Goal: Task Accomplishment & Management: Manage account settings

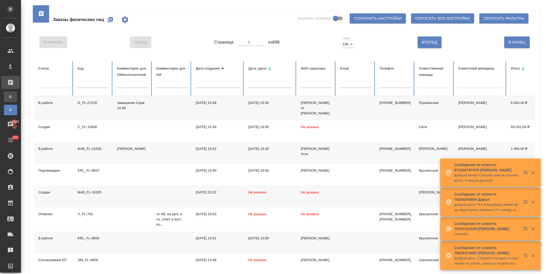
click at [8, 96] on div "Все заказы" at bounding box center [4, 96] width 8 height 5
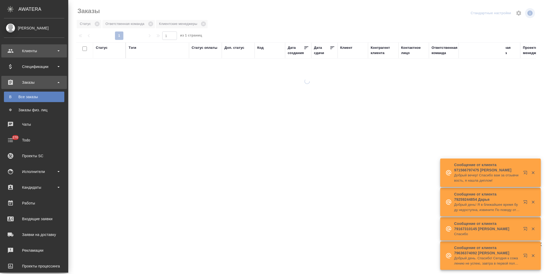
click at [19, 53] on div "Клиенты" at bounding box center [34, 51] width 60 height 8
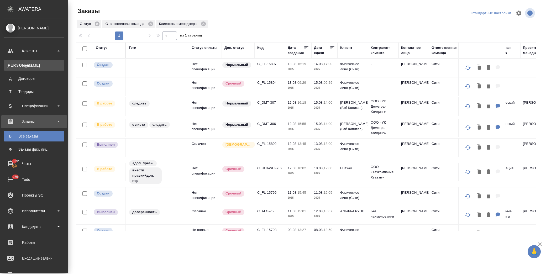
click at [33, 66] on div "Клиенты" at bounding box center [34, 65] width 55 height 5
select select "RU"
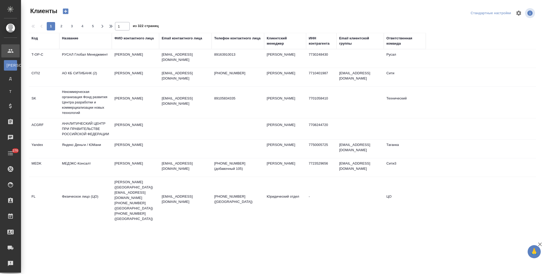
click at [70, 37] on div "Название" at bounding box center [70, 38] width 16 height 5
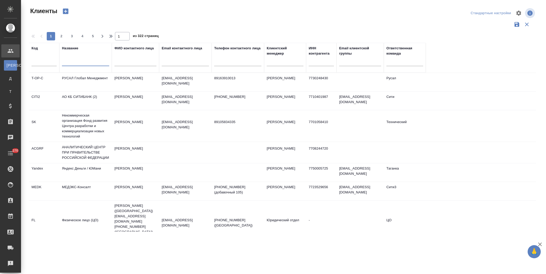
click at [80, 63] on input "text" at bounding box center [85, 63] width 47 height 7
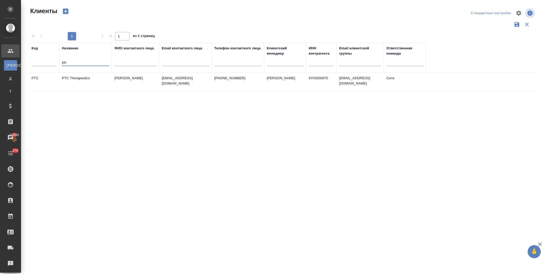
type input "ptc"
click at [81, 85] on td "PTC Therapeutics" at bounding box center [85, 82] width 53 height 18
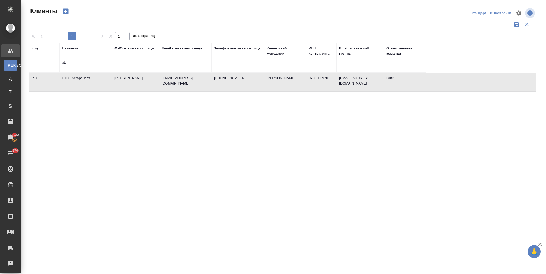
click at [81, 85] on td "PTC Therapeutics" at bounding box center [85, 82] width 53 height 18
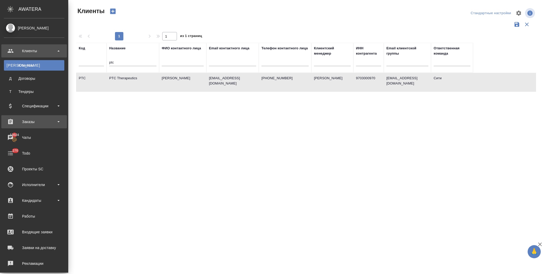
click at [31, 119] on div "Заказы" at bounding box center [34, 122] width 60 height 8
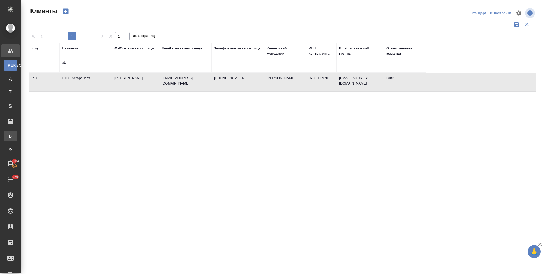
click at [8, 136] on div "Все заказы" at bounding box center [4, 136] width 8 height 5
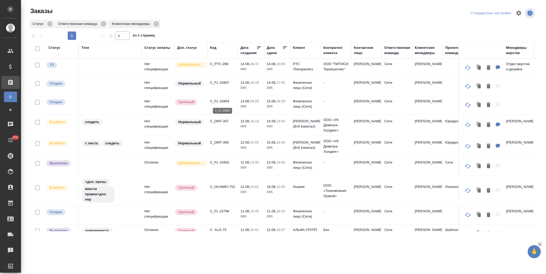
click at [222, 101] on p "C_FL-15804" at bounding box center [222, 101] width 25 height 5
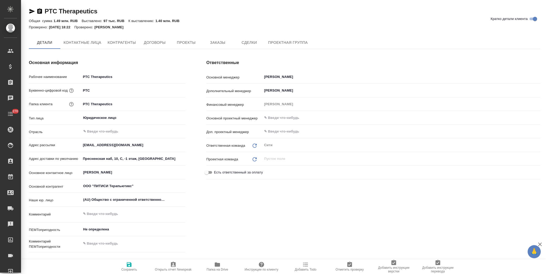
type textarea "x"
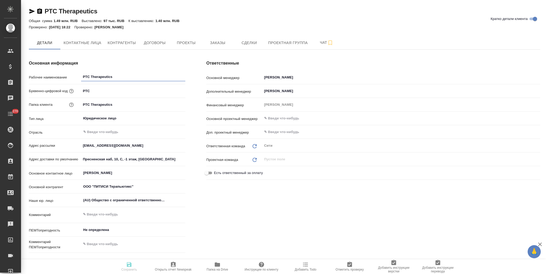
type textarea "x"
click at [196, 41] on span "Проекты" at bounding box center [186, 43] width 25 height 7
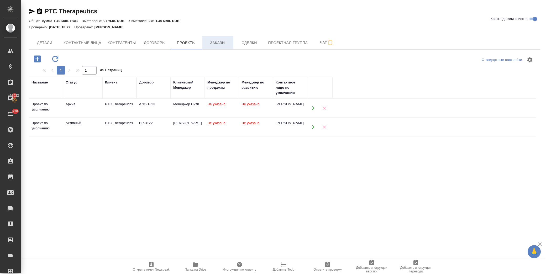
click at [219, 41] on span "Заказы" at bounding box center [217, 43] width 25 height 7
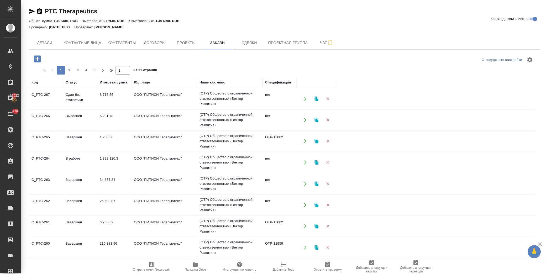
click at [38, 58] on icon "button" at bounding box center [37, 58] width 9 height 9
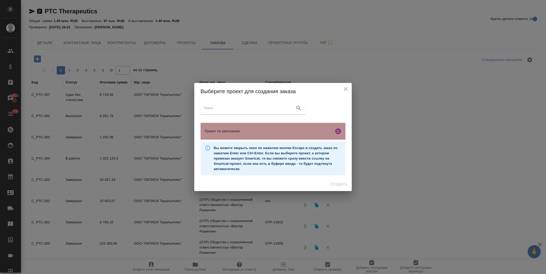
click at [259, 129] on span "Проект по умолчанию" at bounding box center [268, 131] width 127 height 5
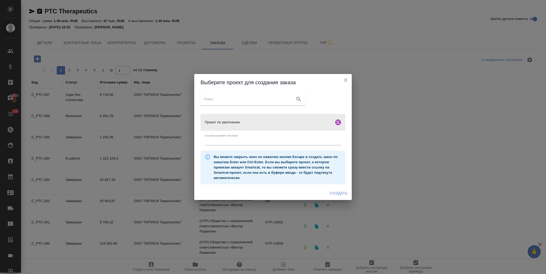
click at [340, 192] on span "Создать" at bounding box center [339, 193] width 18 height 7
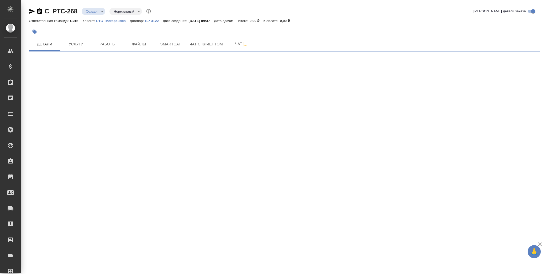
select select "RU"
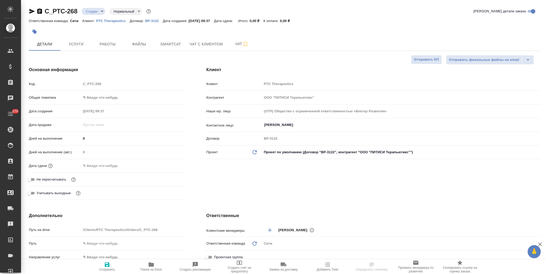
type textarea "x"
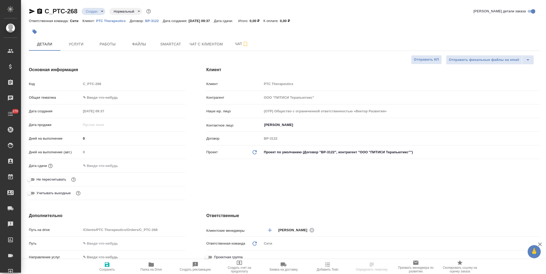
type textarea "x"
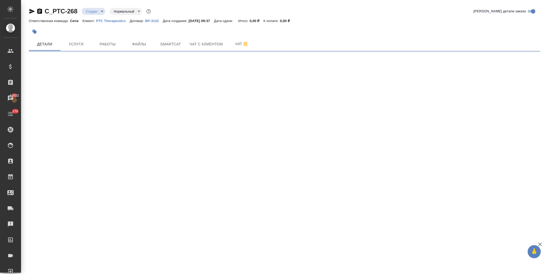
select select "RU"
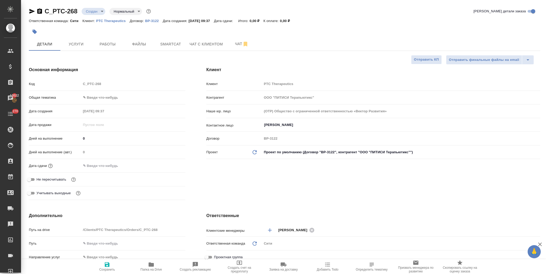
type textarea "x"
click at [155, 44] on button "Smartcat" at bounding box center [171, 44] width 32 height 13
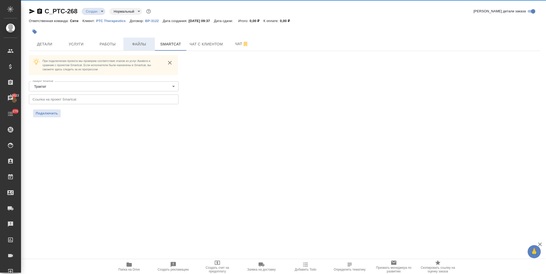
click at [138, 42] on span "Файлы" at bounding box center [139, 44] width 25 height 7
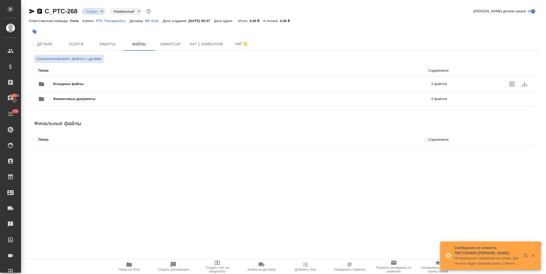
click at [75, 85] on span "Исходные файлы" at bounding box center [155, 83] width 205 height 5
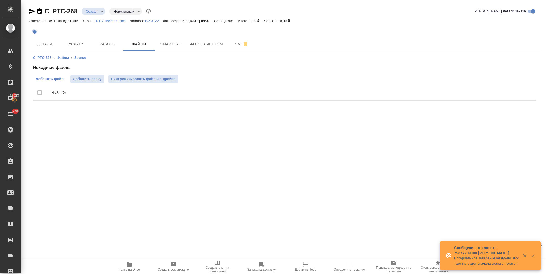
click at [53, 77] on span "Добавить файл" at bounding box center [50, 78] width 28 height 5
click at [0, 0] on input "Добавить файл" at bounding box center [0, 0] width 0 height 0
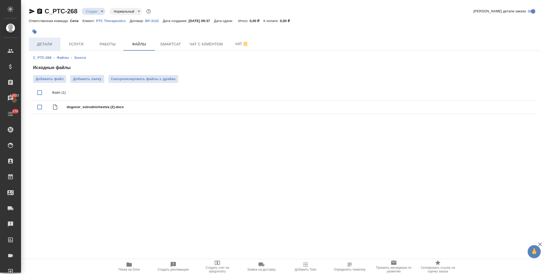
click at [50, 42] on span "Детали" at bounding box center [44, 44] width 25 height 7
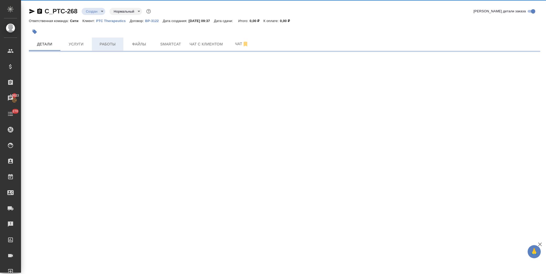
select select "RU"
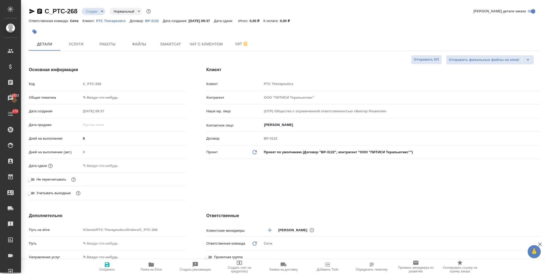
type textarea "x"
click at [93, 98] on body "🙏 .cls-1 fill:#fff; AWATERA Лофицкая Юлия Владимировна Клиенты Спецификации Зак…" at bounding box center [273, 137] width 546 height 274
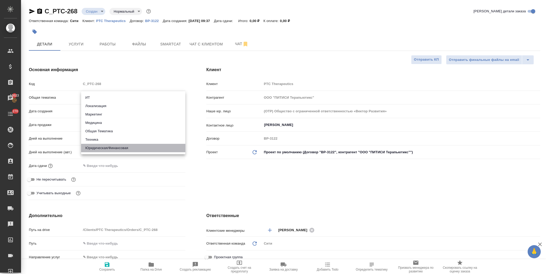
click at [102, 151] on li "Юридическая/Финансовая" at bounding box center [133, 148] width 104 height 8
type input "yr-fn"
type textarea "x"
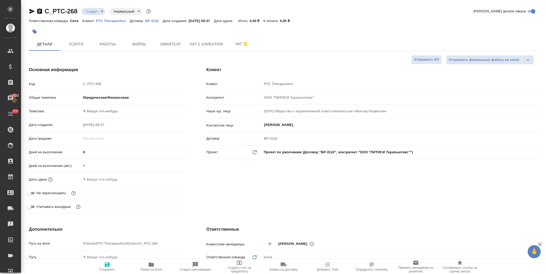
click at [101, 109] on body "🙏 .cls-1 fill:#fff; AWATERA Лофицкая Юлия Владимировна Клиенты Спецификации Зак…" at bounding box center [273, 137] width 546 height 274
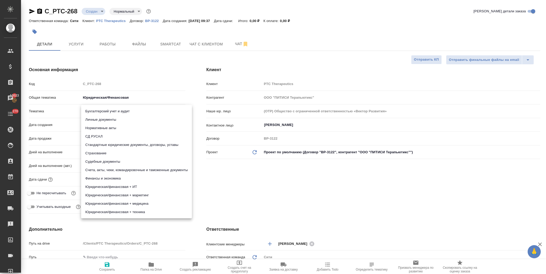
click at [110, 145] on li "Стандартные юридические документы, договоры, уставы" at bounding box center [136, 145] width 111 height 8
type textarea "x"
type input "5f647205b73bc97568ca66bf"
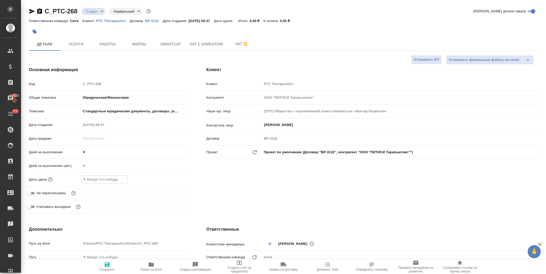
click at [98, 181] on input "text" at bounding box center [104, 180] width 46 height 8
click at [173, 180] on div at bounding box center [176, 179] width 18 height 6
click at [170, 176] on icon "button" at bounding box center [170, 179] width 6 height 6
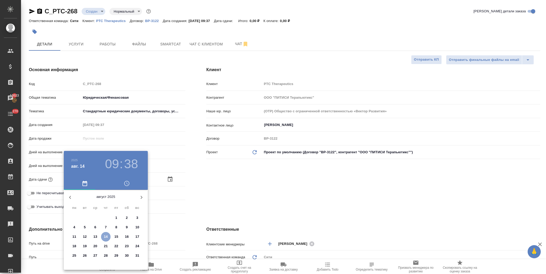
click at [105, 235] on p "14" at bounding box center [106, 236] width 4 height 5
type input "14.08.2025 09:38"
type textarea "x"
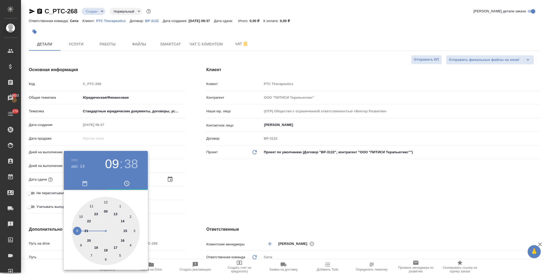
click at [82, 218] on div at bounding box center [106, 231] width 68 height 68
type input "14.08.2025 10:38"
type textarea "x"
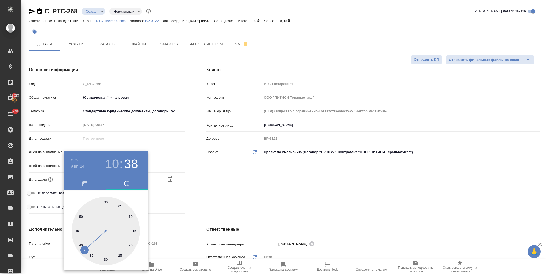
type input "14.08.2025 10:00"
type textarea "x"
click at [106, 203] on div at bounding box center [106, 231] width 68 height 68
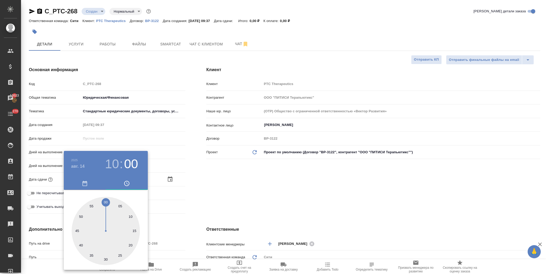
type textarea "x"
click at [238, 191] on div at bounding box center [273, 137] width 546 height 274
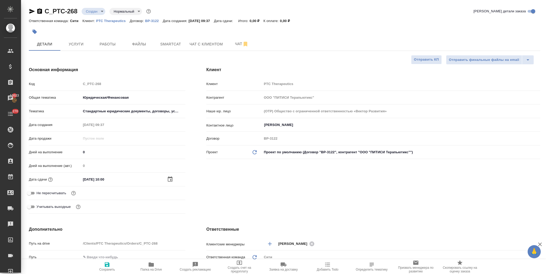
drag, startPoint x: 107, startPoint y: 268, endPoint x: 110, endPoint y: 266, distance: 4.4
click at [106, 269] on span "Сохранить" at bounding box center [107, 270] width 16 height 4
type textarea "x"
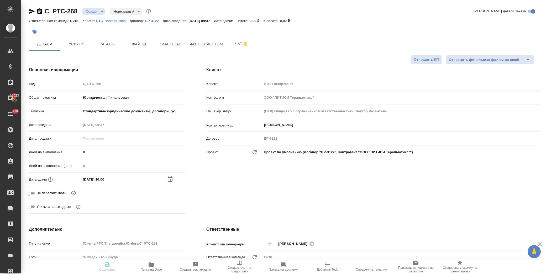
type textarea "x"
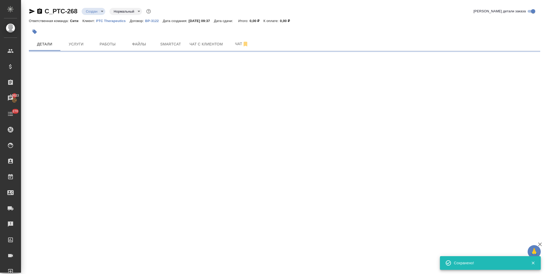
select select "RU"
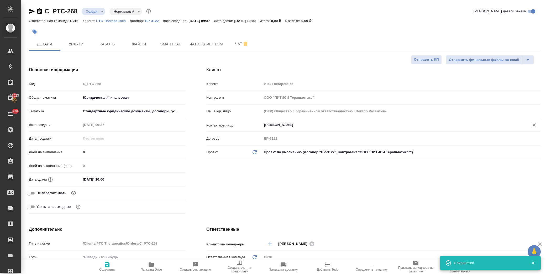
type textarea "x"
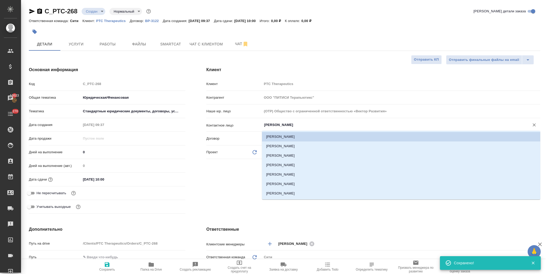
click at [284, 122] on input "Малыгина Екатерина" at bounding box center [393, 125] width 258 height 6
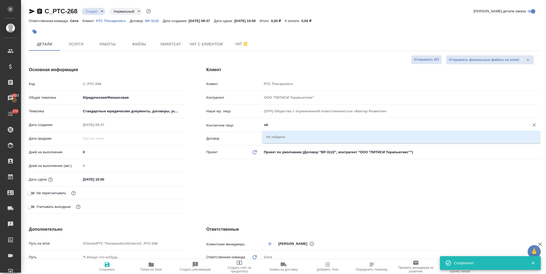
type input "v"
type input "мин"
type textarea "x"
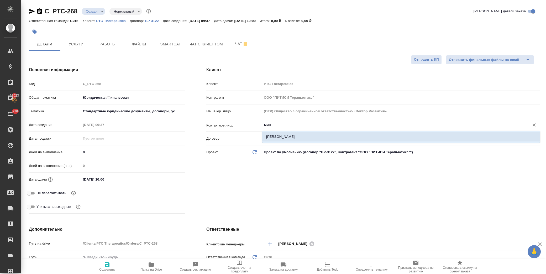
click at [279, 136] on li "Минакова Евгения" at bounding box center [401, 136] width 278 height 9
type input "Минакова Евгения"
type textarea "x"
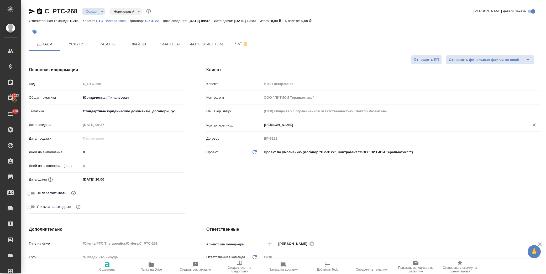
type input "Минакова Евгения"
click at [113, 264] on span "Сохранить" at bounding box center [107, 267] width 38 height 10
type textarea "x"
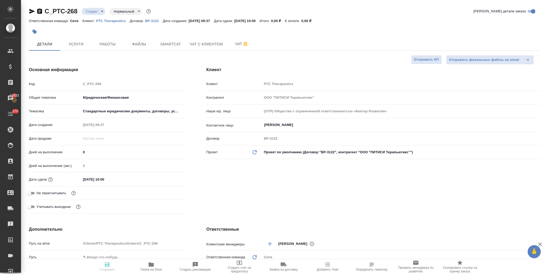
type textarea "x"
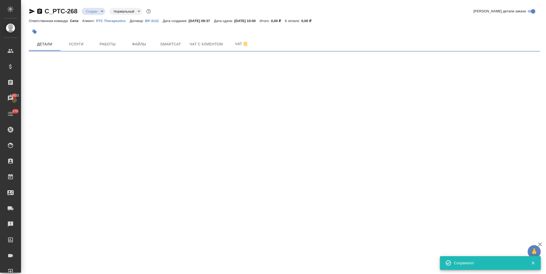
type input "holyTrinity"
select select "RU"
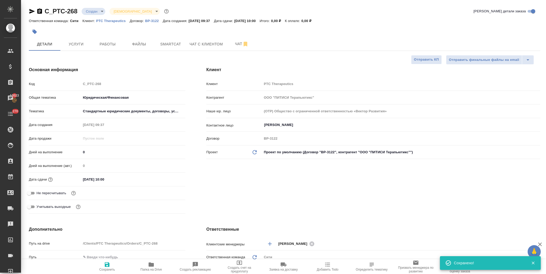
type textarea "x"
click at [71, 46] on span "Услуги" at bounding box center [76, 44] width 25 height 7
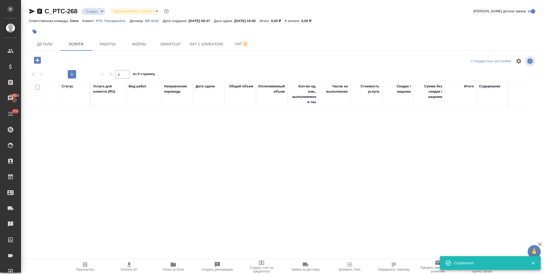
click at [39, 59] on icon "button" at bounding box center [37, 60] width 9 height 9
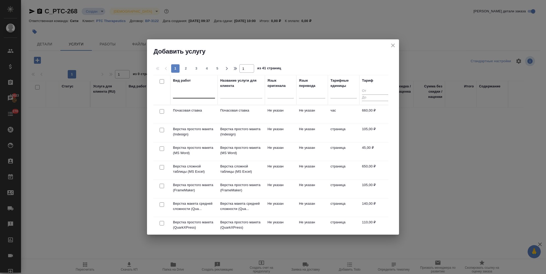
click at [195, 93] on div at bounding box center [194, 93] width 42 height 8
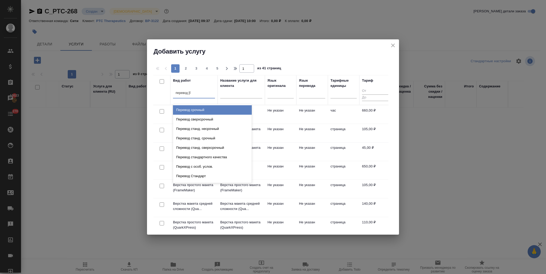
type input "перевод ст"
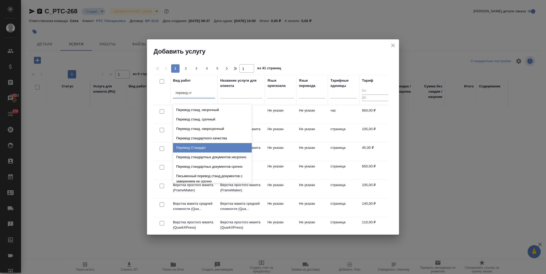
click at [209, 147] on div "Перевод Стандарт" at bounding box center [212, 147] width 79 height 9
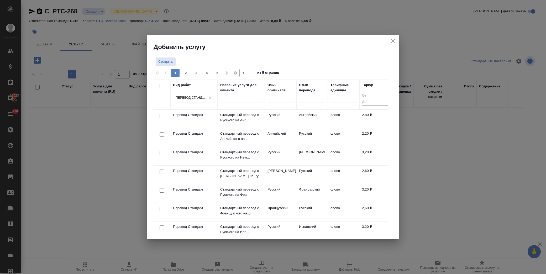
click at [163, 114] on input "checkbox" at bounding box center [162, 116] width 4 height 4
checkbox input "true"
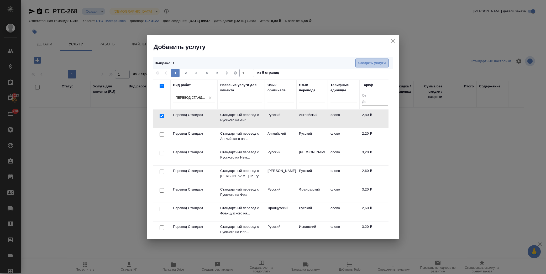
click at [364, 62] on span "Создать услуги" at bounding box center [372, 63] width 28 height 6
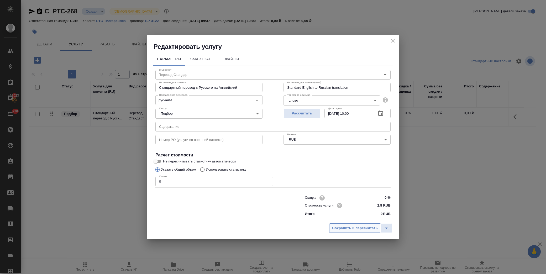
click at [342, 228] on span "Сохранить и пересчитать" at bounding box center [355, 228] width 46 height 6
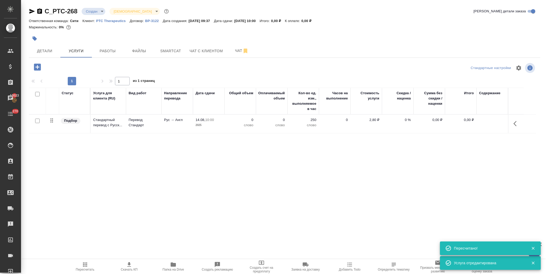
click at [38, 120] on input "checkbox" at bounding box center [37, 121] width 4 height 4
checkbox input "true"
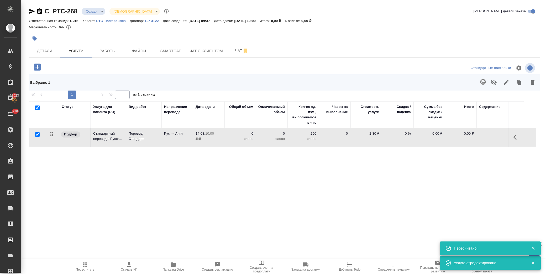
click at [483, 80] on icon "button" at bounding box center [483, 82] width 6 height 6
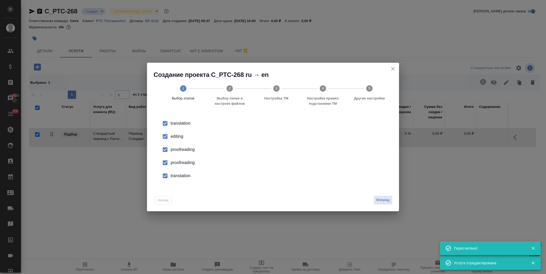
click at [175, 140] on li "editing" at bounding box center [272, 136] width 235 height 13
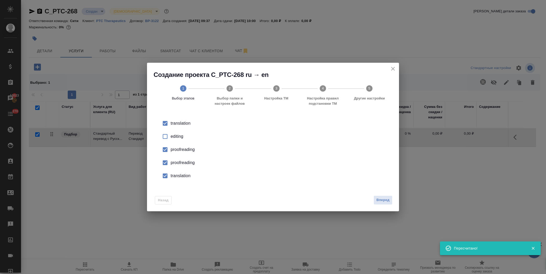
click at [179, 152] on div "proofreading" at bounding box center [279, 150] width 216 height 6
click at [179, 153] on div "proofreading" at bounding box center [279, 150] width 216 height 6
click at [180, 127] on div "translation" at bounding box center [279, 123] width 216 height 6
click at [391, 201] on button "Вперед" at bounding box center [383, 200] width 19 height 9
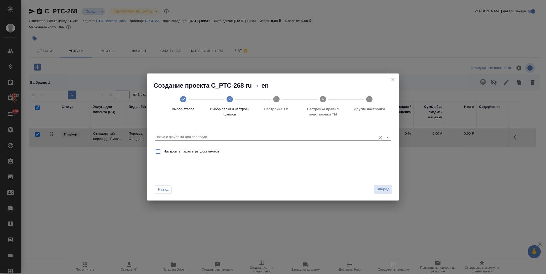
click at [352, 133] on div "Папка с файлами для перевода" at bounding box center [272, 135] width 235 height 11
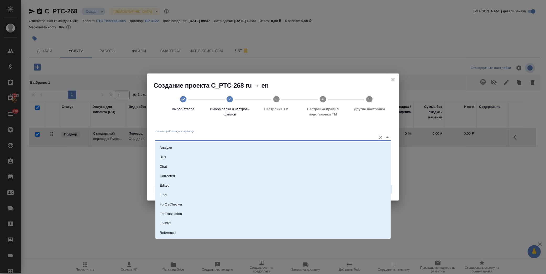
click at [350, 137] on input "Папка с файлами для перевода" at bounding box center [264, 137] width 218 height 6
click at [185, 216] on li "Source" at bounding box center [272, 214] width 235 height 9
type input "Source"
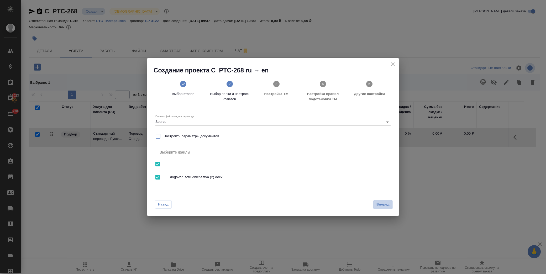
click at [383, 203] on span "Вперед" at bounding box center [383, 205] width 13 height 6
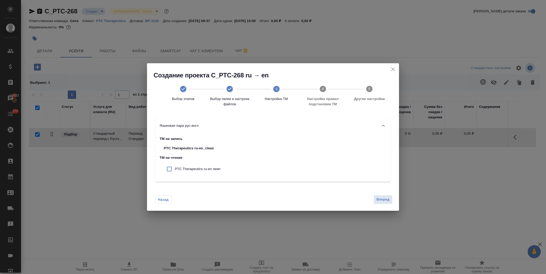
click at [204, 170] on p "PTC Therapeutics ru-en пемт" at bounding box center [198, 168] width 46 height 5
checkbox input "true"
click at [387, 201] on span "Вперед" at bounding box center [383, 200] width 13 height 6
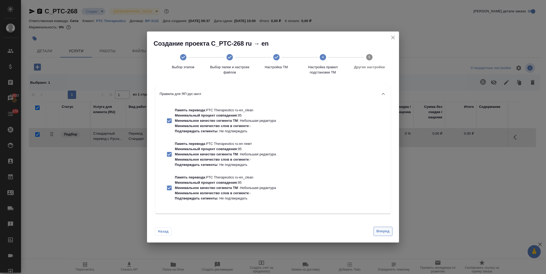
click at [381, 231] on span "Вперед" at bounding box center [383, 231] width 13 height 6
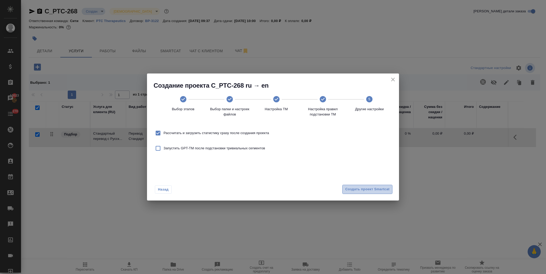
click at [368, 190] on span "Создать проект Smartcat" at bounding box center [367, 189] width 44 height 6
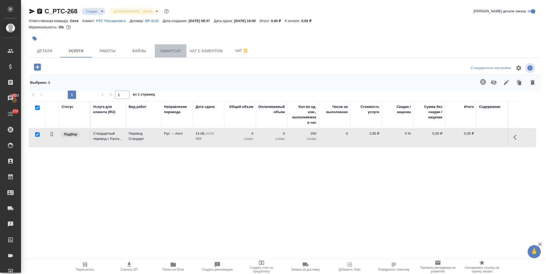
click at [171, 51] on span "Smartcat" at bounding box center [170, 51] width 25 height 7
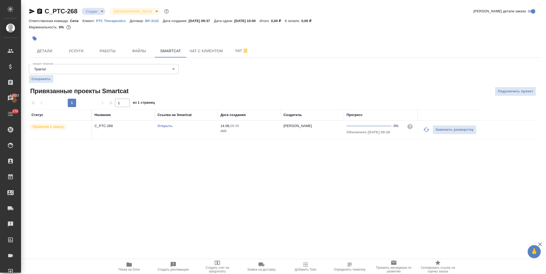
click at [159, 126] on link "Открыть" at bounding box center [165, 126] width 15 height 4
drag, startPoint x: 79, startPoint y: 13, endPoint x: 46, endPoint y: 12, distance: 33.1
click at [46, 12] on div "C_PTC-268 Создан new Святая троица holyTrinity" at bounding box center [99, 11] width 141 height 8
copy link "C_PTC-268"
drag, startPoint x: 41, startPoint y: 51, endPoint x: 141, endPoint y: 44, distance: 100.3
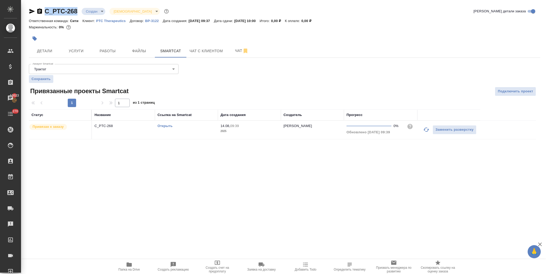
click at [42, 51] on span "Детали" at bounding box center [44, 51] width 25 height 7
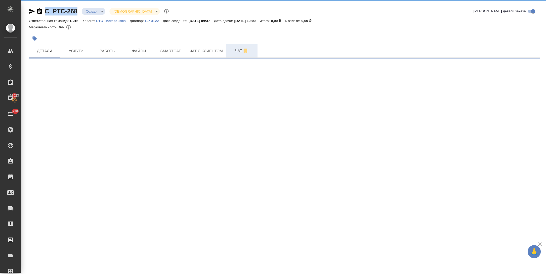
click at [238, 49] on span "Чат" at bounding box center [241, 51] width 25 height 7
select select "RU"
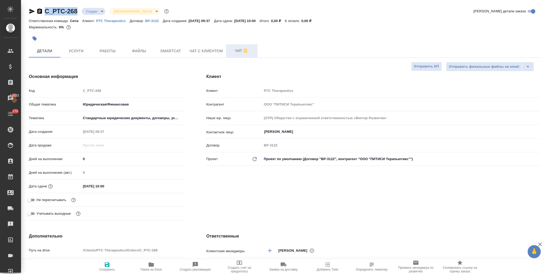
type textarea "x"
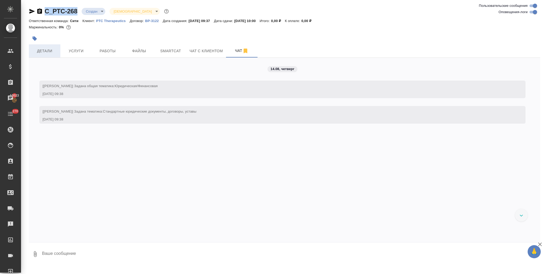
click at [46, 52] on span "Детали" at bounding box center [44, 51] width 25 height 7
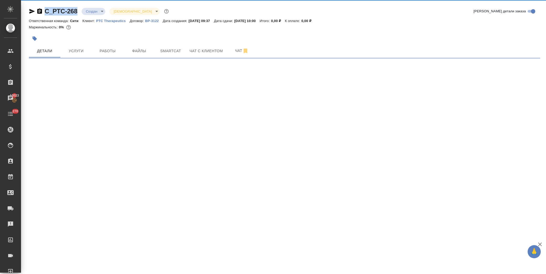
select select "RU"
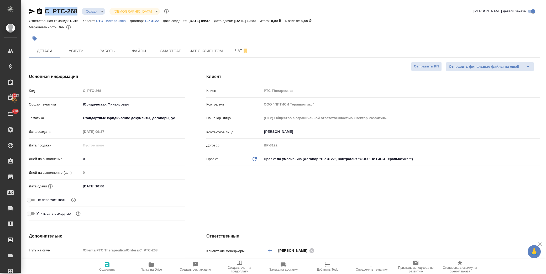
type textarea "x"
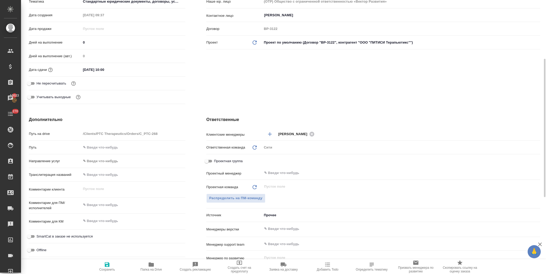
type textarea "x"
click at [114, 204] on textarea at bounding box center [133, 205] width 104 height 9
type textarea "x"
type textarea "н"
type textarea "x"
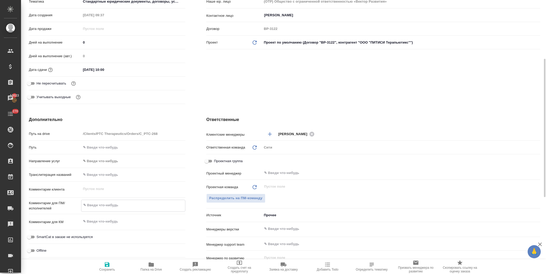
type textarea "x"
type textarea "ну"
type textarea "x"
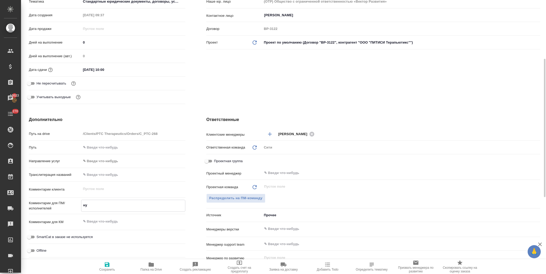
type textarea "нуж"
type textarea "x"
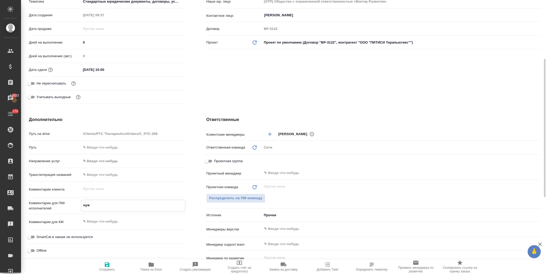
type textarea "нуже"
type textarea "x"
type textarea "нужен"
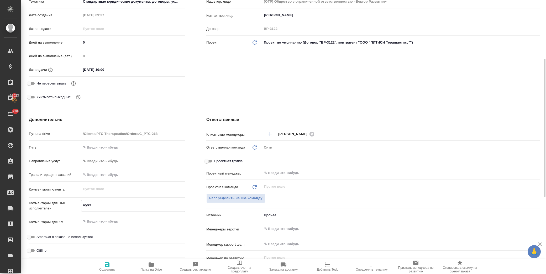
type textarea "x"
type textarea "нужен"
type textarea "x"
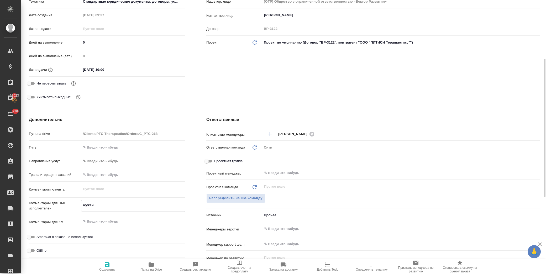
type textarea "x"
type textarea "нужен д"
type textarea "x"
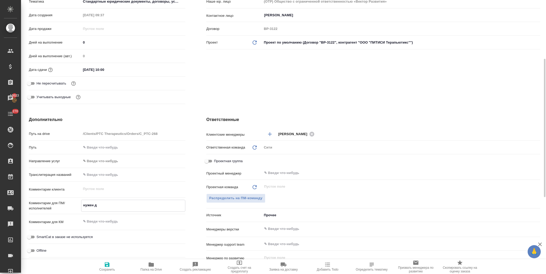
type textarea "x"
type textarea "нужен дв"
type textarea "x"
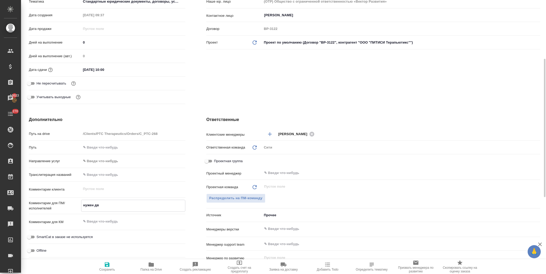
type textarea "нужен дву"
type textarea "x"
type textarea "нужен двуя"
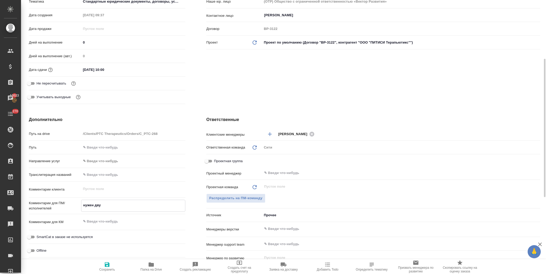
type textarea "x"
type textarea "нужен двуяз"
type textarea "x"
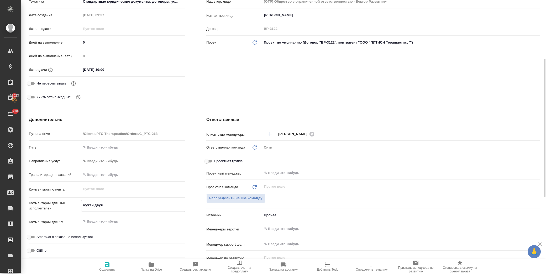
type textarea "x"
type textarea "нужен двуяз"
type textarea "x"
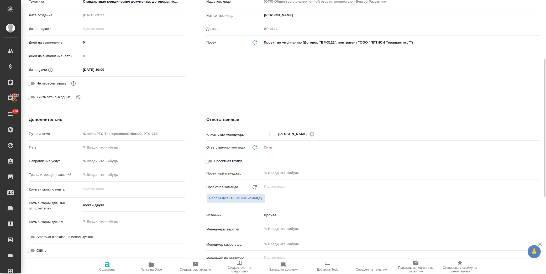
type textarea "x"
type textarea "нужен двуяз в"
type textarea "x"
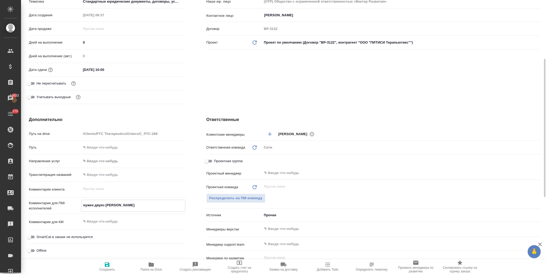
type textarea "нужен двуяз в"
type textarea "x"
type textarea "нужен двуяз в 2"
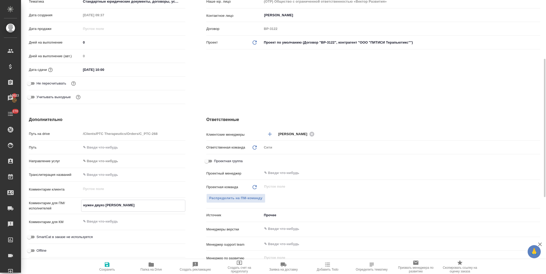
type textarea "x"
type textarea "нужен двуяз в 2"
type textarea "x"
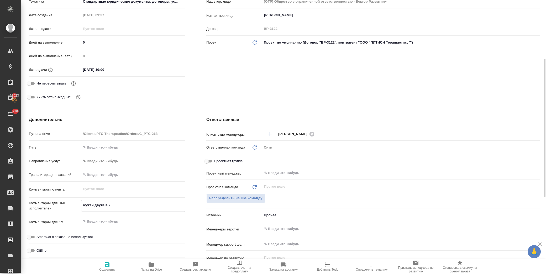
type textarea "x"
type textarea "нужен двуяз в 2 к"
type textarea "x"
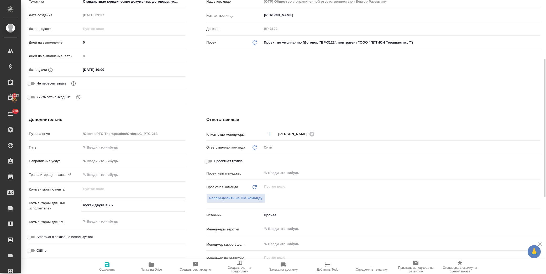
type textarea "нужен двуяз в 2 ко"
type textarea "x"
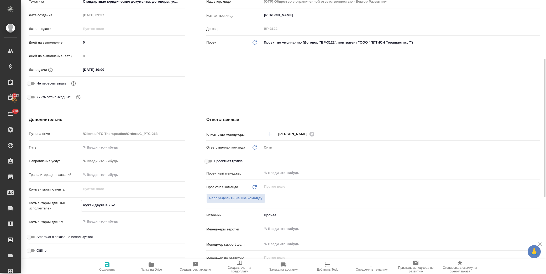
type textarea "нужен двуяз в 2 кол"
type textarea "x"
type textarea "нужен двуяз в 2 коло"
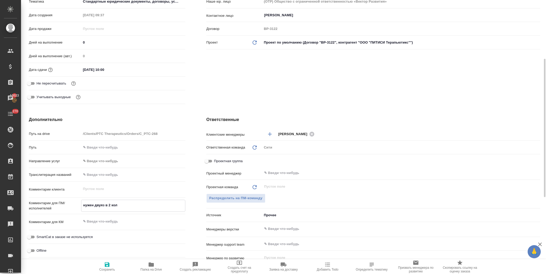
type textarea "x"
type textarea "нужен двуяз в 2 колон"
type textarea "x"
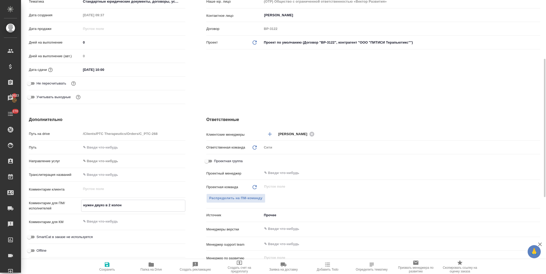
type textarea "x"
type textarea "нужен двуяз в 2 колонк"
type textarea "x"
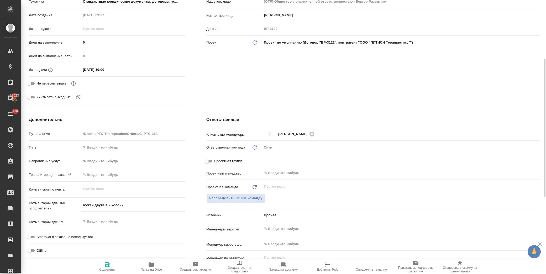
type textarea "x"
type textarea "нужен двуяз в 2 колонки"
type textarea "x"
type textarea "нужен двуяз в 2 колонки"
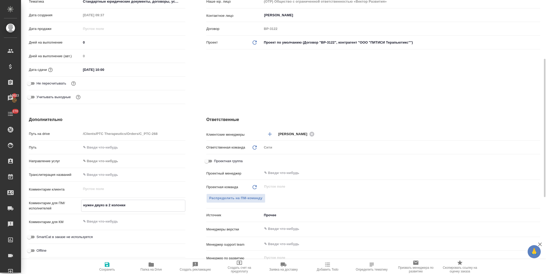
type textarea "x"
click at [110, 265] on icon "button" at bounding box center [107, 265] width 6 height 6
type textarea "x"
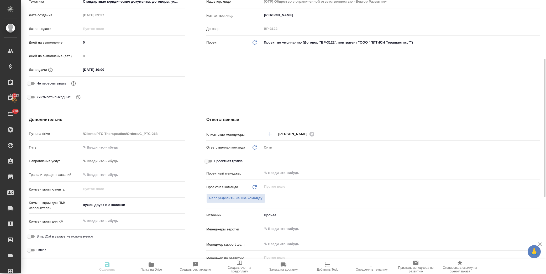
type textarea "x"
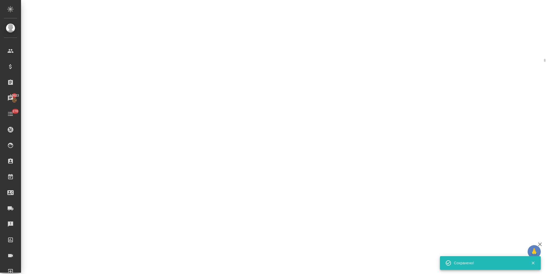
select select "RU"
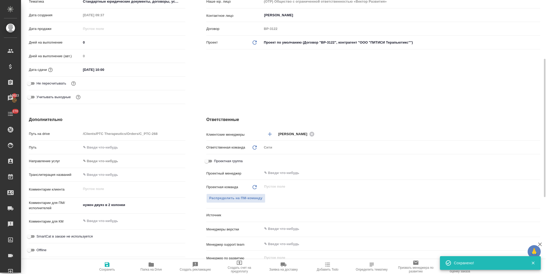
type textarea "x"
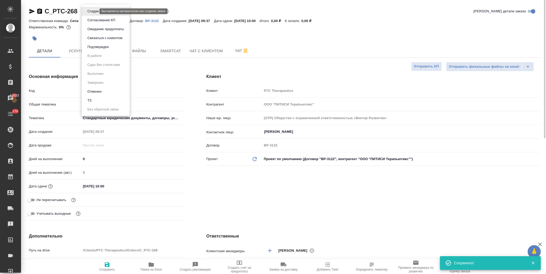
click at [91, 10] on body "🙏 .cls-1 fill:#fff; AWATERA Лофицкая Юлия Владимировна Клиенты Спецификации Зак…" at bounding box center [273, 137] width 546 height 274
click at [100, 99] on li "ТЗ" at bounding box center [106, 100] width 48 height 9
type textarea "x"
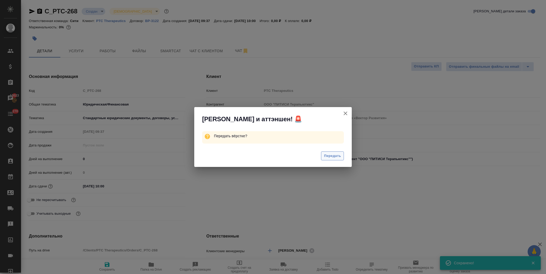
click at [327, 158] on span "Передать" at bounding box center [332, 156] width 17 height 6
type textarea "x"
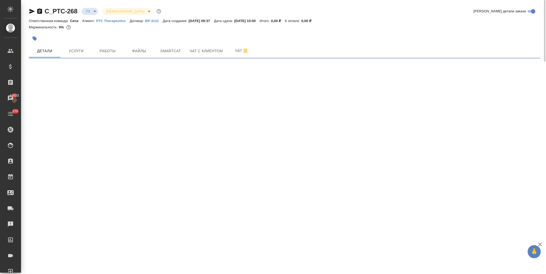
select select "RU"
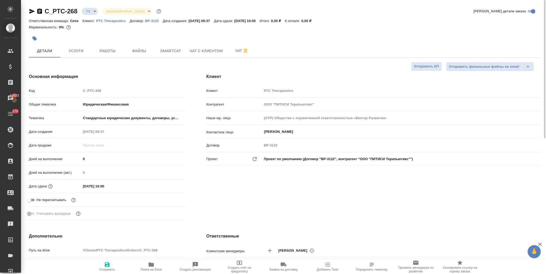
type textarea "x"
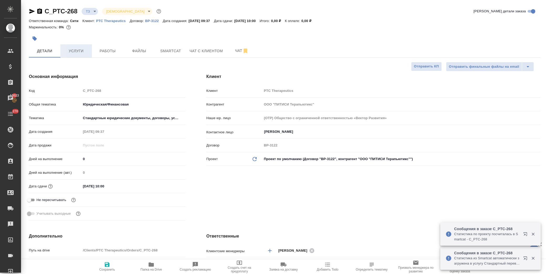
click at [77, 51] on span "Услуги" at bounding box center [76, 51] width 25 height 7
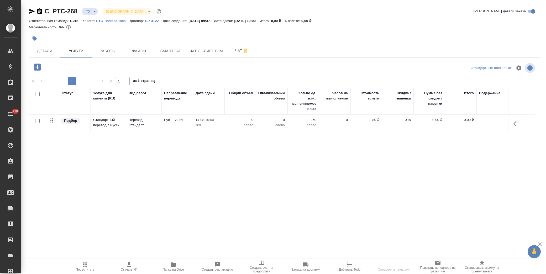
click at [513, 121] on button "button" at bounding box center [516, 123] width 13 height 13
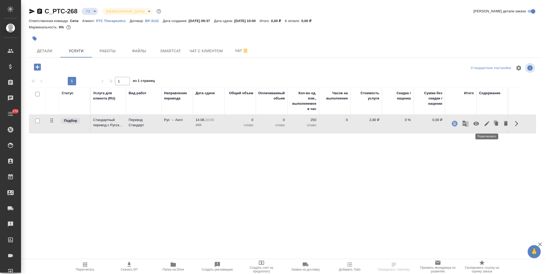
click at [485, 128] on button "button" at bounding box center [487, 123] width 9 height 13
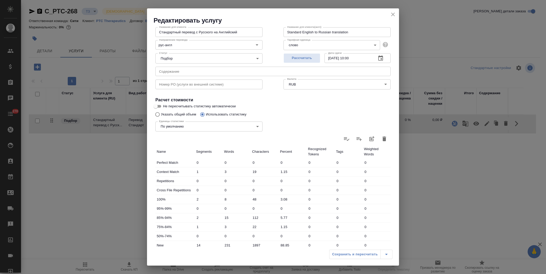
scroll to position [58, 0]
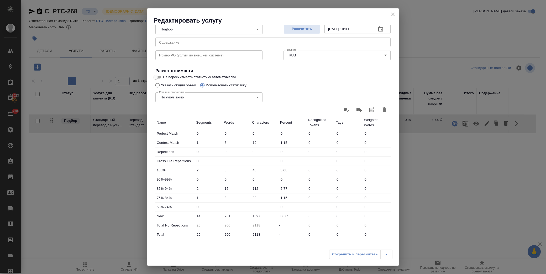
click at [384, 255] on div "Сохранить и пересчитать" at bounding box center [360, 254] width 63 height 9
click at [391, 13] on icon "close" at bounding box center [393, 14] width 6 height 6
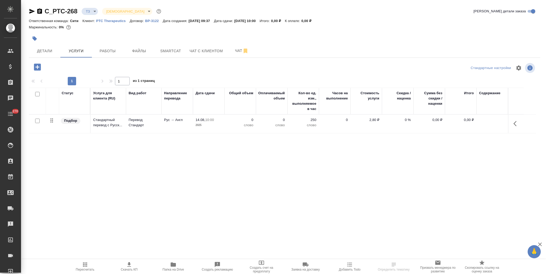
click at [514, 127] on button "button" at bounding box center [516, 123] width 13 height 13
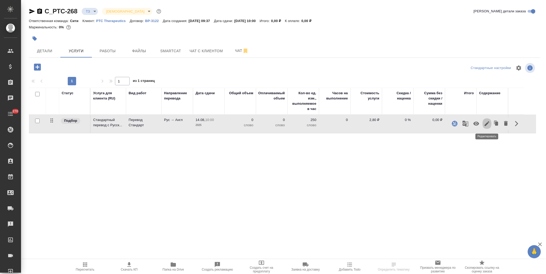
click at [487, 124] on icon "button" at bounding box center [487, 124] width 6 height 6
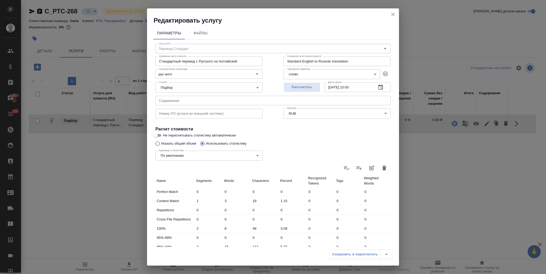
click at [343, 170] on icon at bounding box center [346, 168] width 6 height 6
click at [0, 0] on input "file" at bounding box center [0, 0] width 0 height 0
click at [343, 168] on icon at bounding box center [346, 168] width 6 height 6
click at [0, 0] on input "file" at bounding box center [0, 0] width 0 height 0
type input "0"
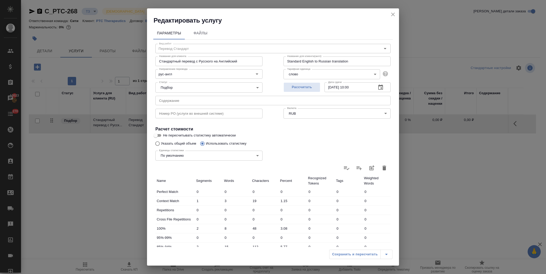
type input "0"
type input "20"
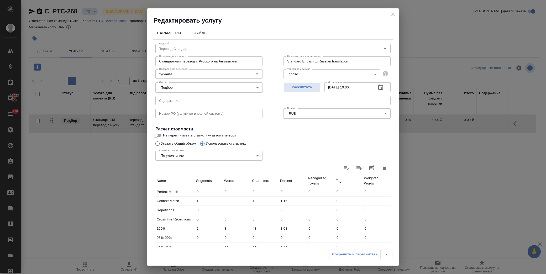
type input "2098"
type input "20"
type input "2098"
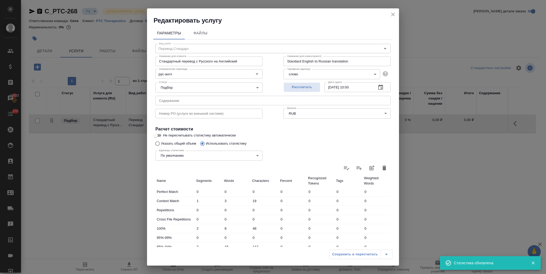
scroll to position [84, 0]
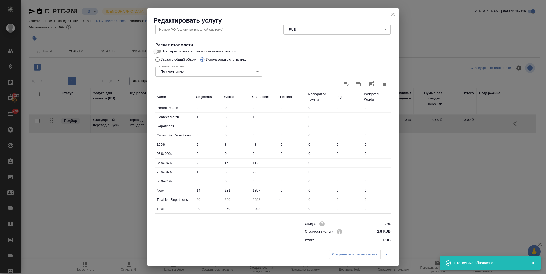
click at [359, 256] on div "Сохранить и пересчитать" at bounding box center [360, 254] width 63 height 9
click at [391, 251] on div "Сохранить и пересчитать" at bounding box center [360, 254] width 63 height 9
click at [388, 252] on div "Сохранить и пересчитать" at bounding box center [360, 254] width 63 height 9
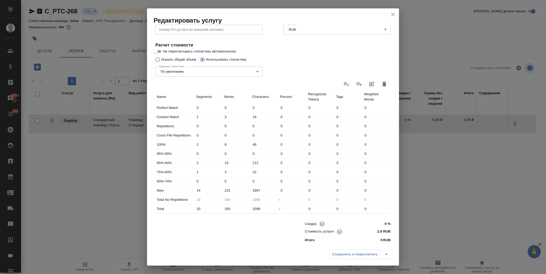
click at [155, 59] on input "Указать общий объем" at bounding box center [157, 60] width 8 height 10
radio input "true"
radio input "false"
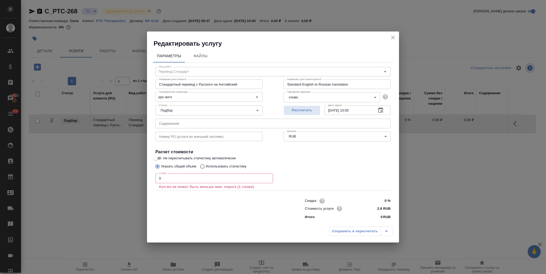
scroll to position [0, 0]
drag, startPoint x: 175, startPoint y: 182, endPoint x: 99, endPoint y: 174, distance: 76.8
click at [97, 175] on div "Редактировать услугу Параметры Файлы Вид работ Перевод Стандарт Вид работ Назва…" at bounding box center [273, 137] width 546 height 274
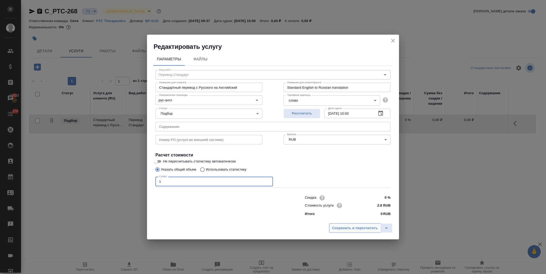
type input "1"
drag, startPoint x: 363, startPoint y: 229, endPoint x: 362, endPoint y: 226, distance: 3.2
click at [362, 229] on span "Сохранить и пересчитать" at bounding box center [355, 228] width 46 height 6
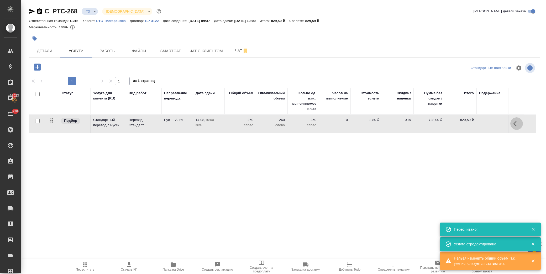
click at [513, 120] on button "button" at bounding box center [516, 123] width 13 height 13
click at [485, 122] on icon "button" at bounding box center [487, 124] width 6 height 6
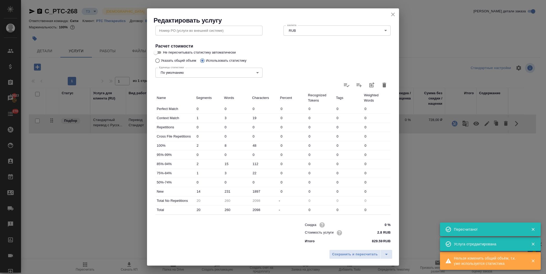
scroll to position [84, 0]
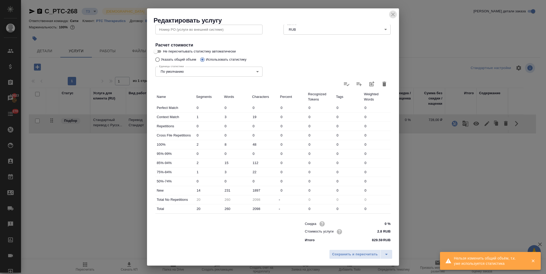
click at [393, 15] on icon "close" at bounding box center [393, 15] width 4 height 4
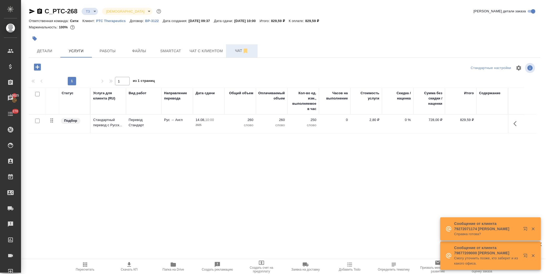
click at [229, 53] on span "Чат" at bounding box center [241, 51] width 25 height 7
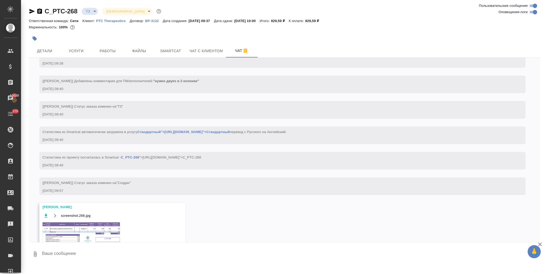
scroll to position [59, 0]
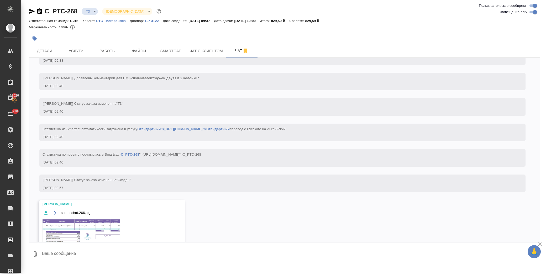
click at [76, 236] on img at bounding box center [82, 231] width 79 height 25
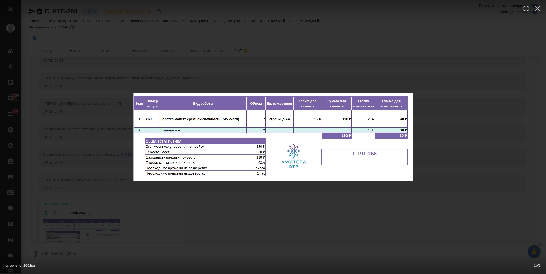
click at [170, 28] on div "screenshot.266.jpg 1 of 1" at bounding box center [273, 137] width 546 height 274
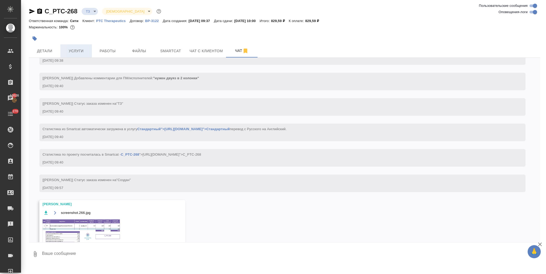
click at [73, 53] on span "Услуги" at bounding box center [76, 51] width 25 height 7
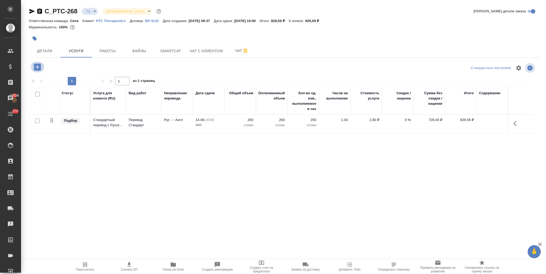
click at [37, 69] on icon "button" at bounding box center [37, 67] width 7 height 7
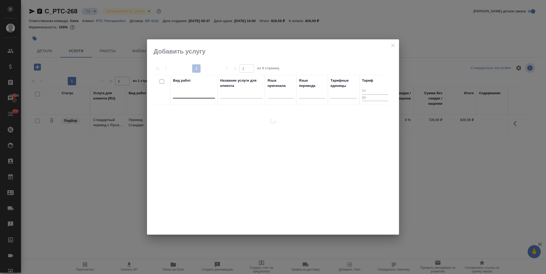
click at [186, 95] on div at bounding box center [194, 93] width 42 height 8
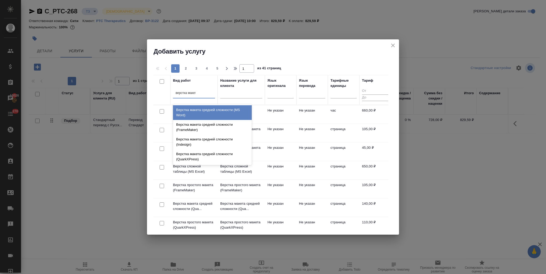
type input "верстка макета"
click at [189, 109] on div "Верстка макета средней сложности (MS Word)" at bounding box center [212, 112] width 79 height 15
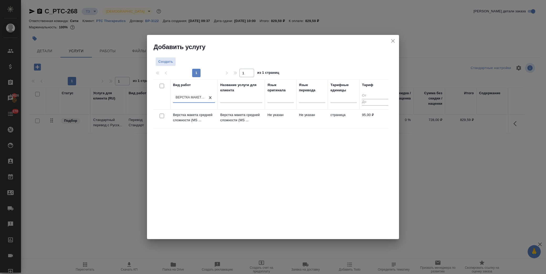
click at [163, 116] on input "checkbox" at bounding box center [162, 116] width 4 height 4
checkbox input "true"
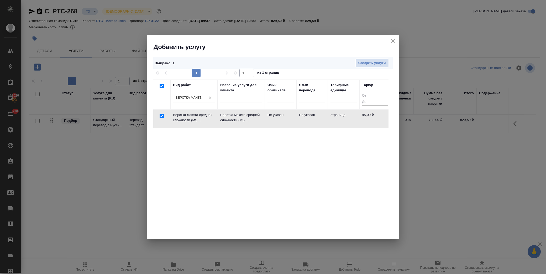
click at [355, 62] on div "Создать услуги" at bounding box center [297, 63] width 190 height 9
click at [361, 62] on span "Создать услуги" at bounding box center [372, 63] width 28 height 6
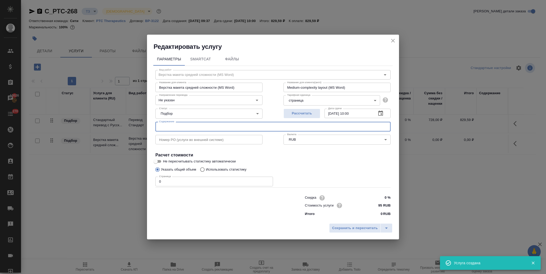
click at [228, 122] on input "text" at bounding box center [272, 126] width 235 height 9
paste input "dogovor_sotrudnichestva (2)"
type input "dogovor_sotrudnichestva (2)"
drag, startPoint x: 169, startPoint y: 181, endPoint x: 131, endPoint y: 180, distance: 38.9
click at [131, 180] on div "Редактировать услугу Параметры SmartCat Файлы Вид работ Верстка макета средней …" at bounding box center [273, 137] width 546 height 274
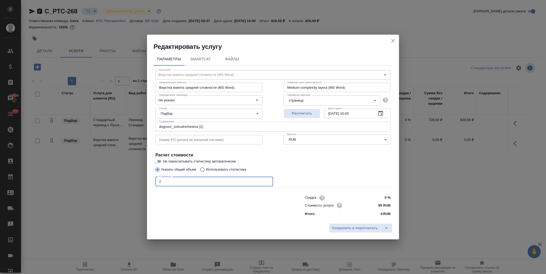
type input "2"
click at [305, 164] on label "Не пересчитывать статистику автоматически" at bounding box center [270, 161] width 234 height 6
click at [165, 164] on input "Не пересчитывать статистику автоматически" at bounding box center [155, 161] width 19 height 6
checkbox input "true"
click at [358, 227] on span "Сохранить и пересчитать" at bounding box center [355, 228] width 46 height 6
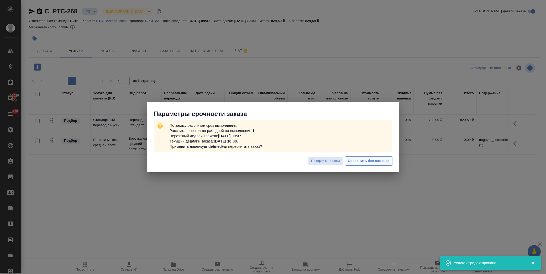
click at [365, 162] on span "Сохранить без наценки" at bounding box center [369, 161] width 42 height 6
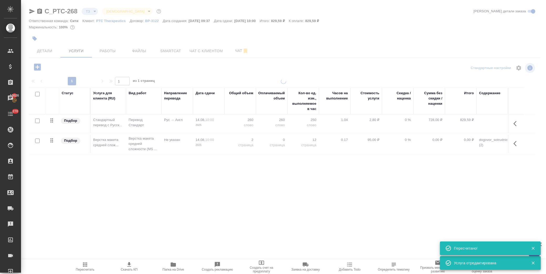
type input "new"
type input "urgent"
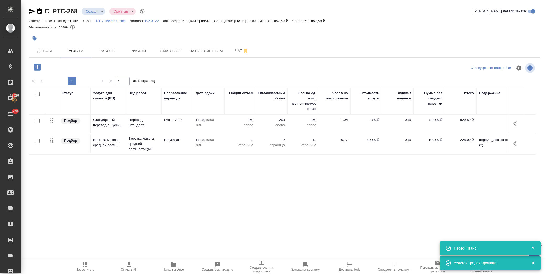
drag, startPoint x: 516, startPoint y: 121, endPoint x: 512, endPoint y: 122, distance: 4.3
click at [516, 121] on icon "button" at bounding box center [517, 124] width 6 height 6
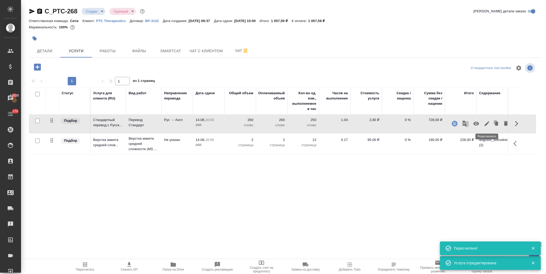
click at [488, 124] on icon "button" at bounding box center [487, 124] width 6 height 6
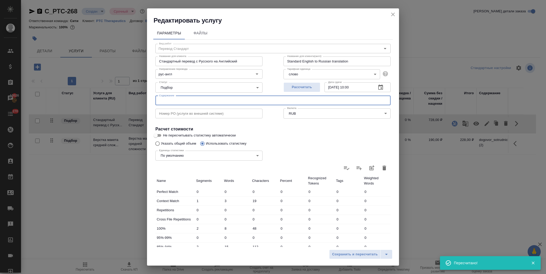
click at [190, 99] on input "text" at bounding box center [272, 100] width 235 height 9
paste input "dogovor_sotrudnichestva (2)"
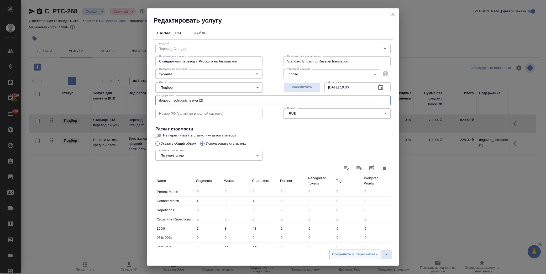
type input "dogovor_sotrudnichestva (2)"
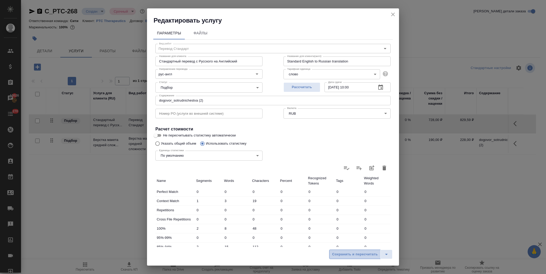
click at [352, 253] on span "Сохранить и пересчитать" at bounding box center [355, 255] width 46 height 6
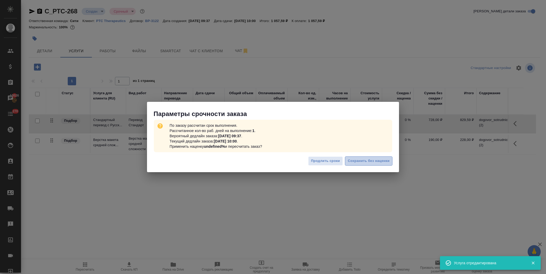
click at [373, 162] on span "Сохранить без наценки" at bounding box center [369, 161] width 42 height 6
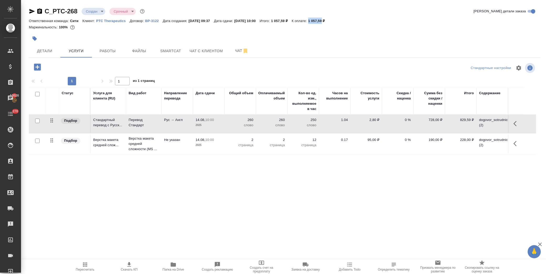
drag, startPoint x: 322, startPoint y: 20, endPoint x: 335, endPoint y: 22, distance: 13.0
click at [329, 22] on p "1 057,59 ₽" at bounding box center [318, 21] width 21 height 4
copy p "1 057,59"
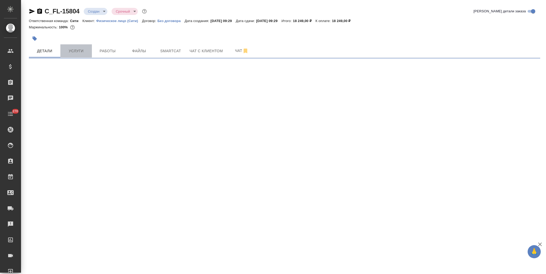
click at [77, 49] on span "Услуги" at bounding box center [76, 51] width 25 height 7
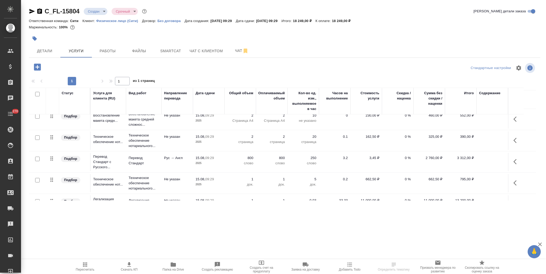
scroll to position [37, 0]
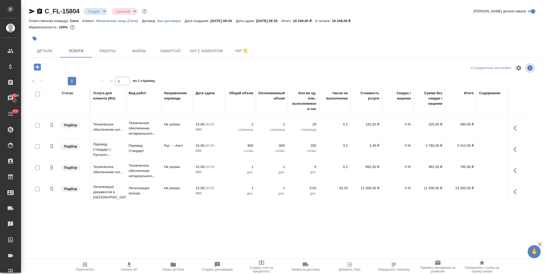
click at [35, 187] on input "checkbox" at bounding box center [37, 189] width 4 height 4
checkbox input "true"
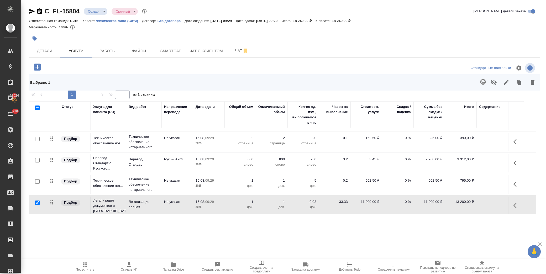
click at [536, 83] on button "button" at bounding box center [533, 83] width 13 height 14
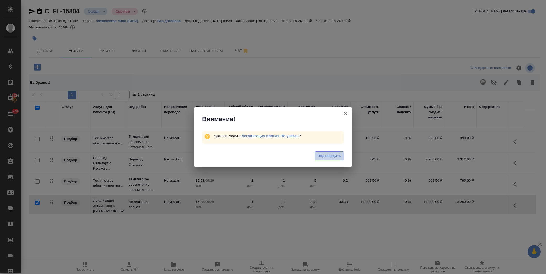
click at [325, 160] on button "Подтвердить" at bounding box center [329, 156] width 29 height 9
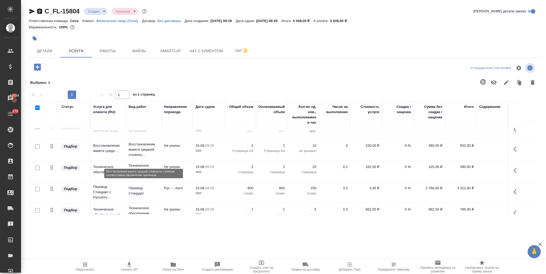
scroll to position [0, 0]
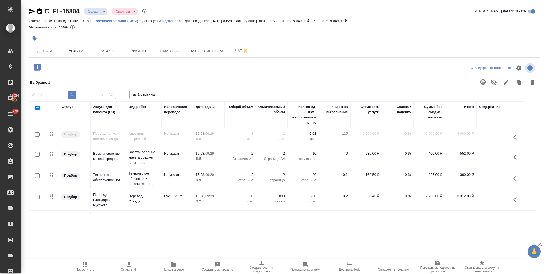
click at [38, 136] on input "checkbox" at bounding box center [37, 134] width 4 height 4
checkbox input "true"
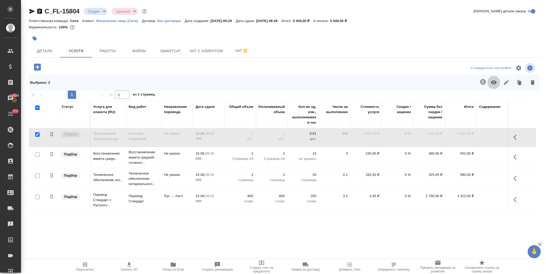
click at [492, 82] on icon "button" at bounding box center [494, 83] width 6 height 4
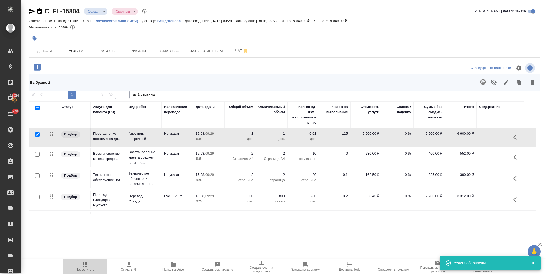
click at [87, 265] on icon "button" at bounding box center [85, 265] width 6 height 6
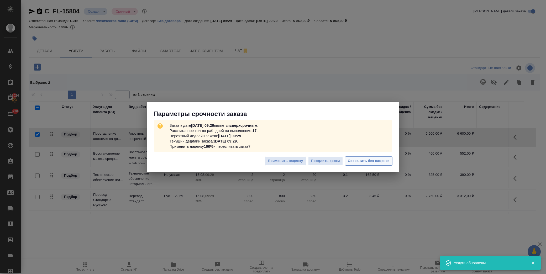
click at [371, 159] on span "Сохранить без наценки" at bounding box center [369, 161] width 42 height 6
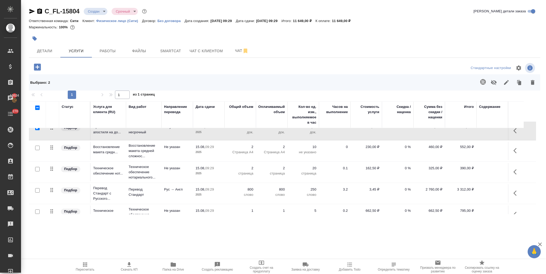
scroll to position [18, 0]
